Goal: Task Accomplishment & Management: Manage account settings

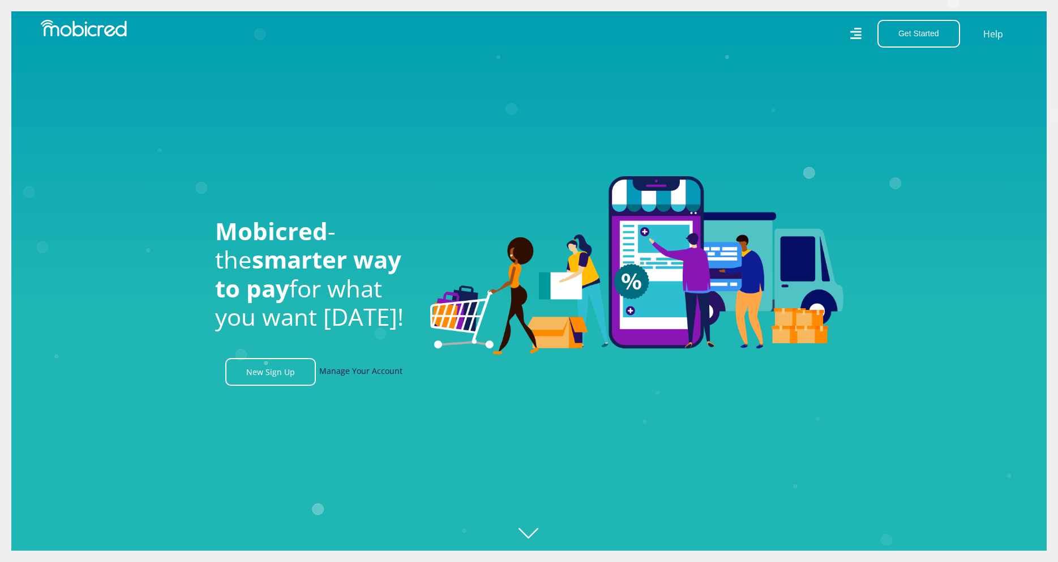
click at [348, 368] on link "Manage Your Account" at bounding box center [360, 372] width 83 height 28
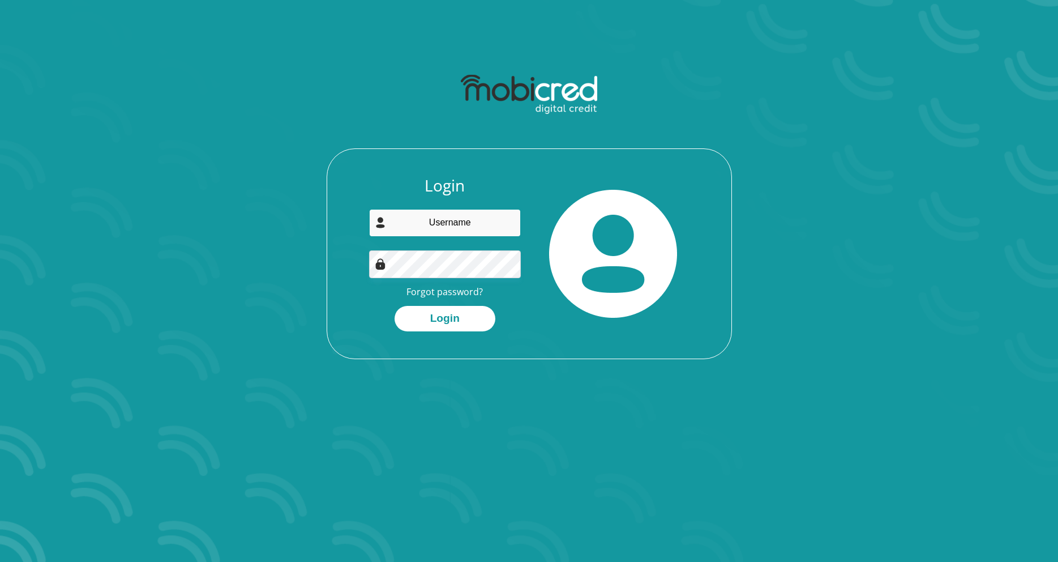
click at [463, 222] on input "email" at bounding box center [445, 223] width 152 height 28
type input "kmakote64@gmail.com"
click at [450, 328] on button "Login" at bounding box center [445, 318] width 101 height 25
